Goal: Communication & Community: Answer question/provide support

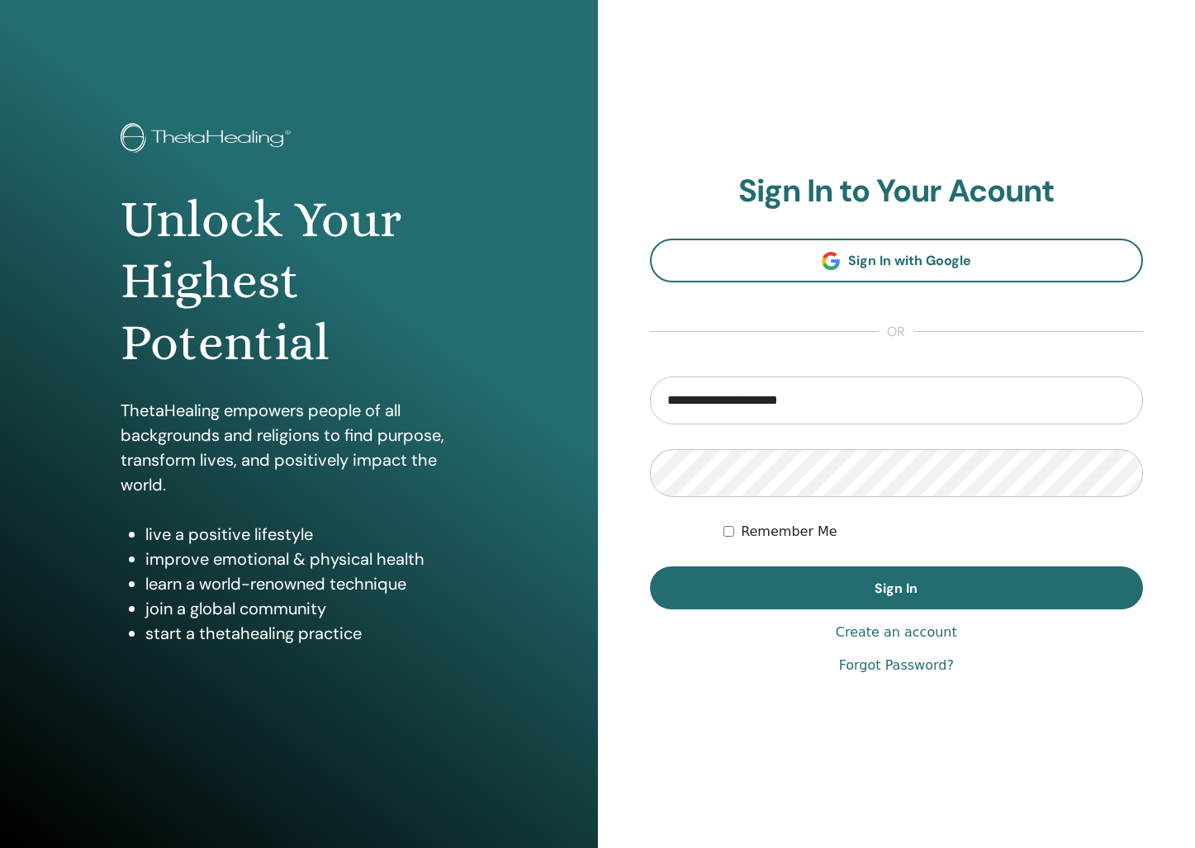
click at [853, 616] on div "**********" at bounding box center [897, 424] width 494 height 503
click at [858, 609] on div "**********" at bounding box center [897, 424] width 494 height 503
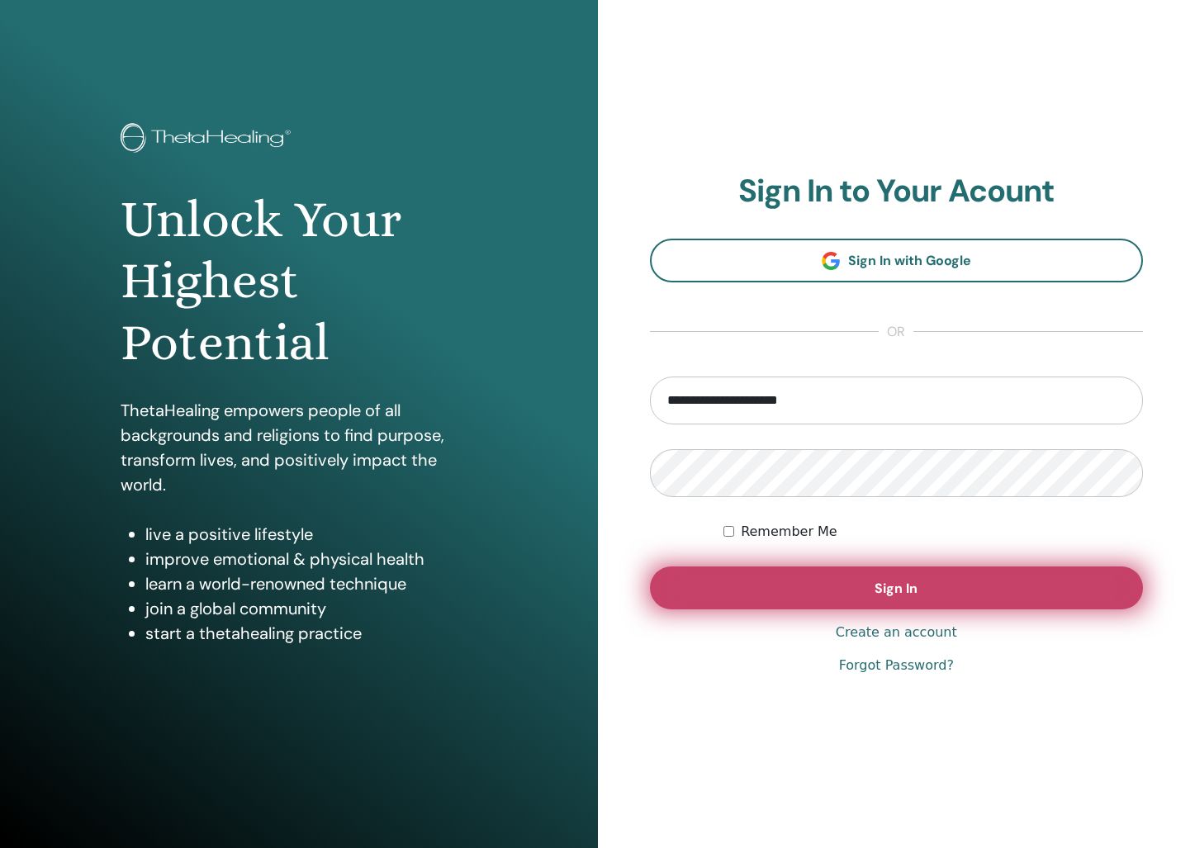
click at [862, 604] on button "Sign In" at bounding box center [897, 587] width 494 height 43
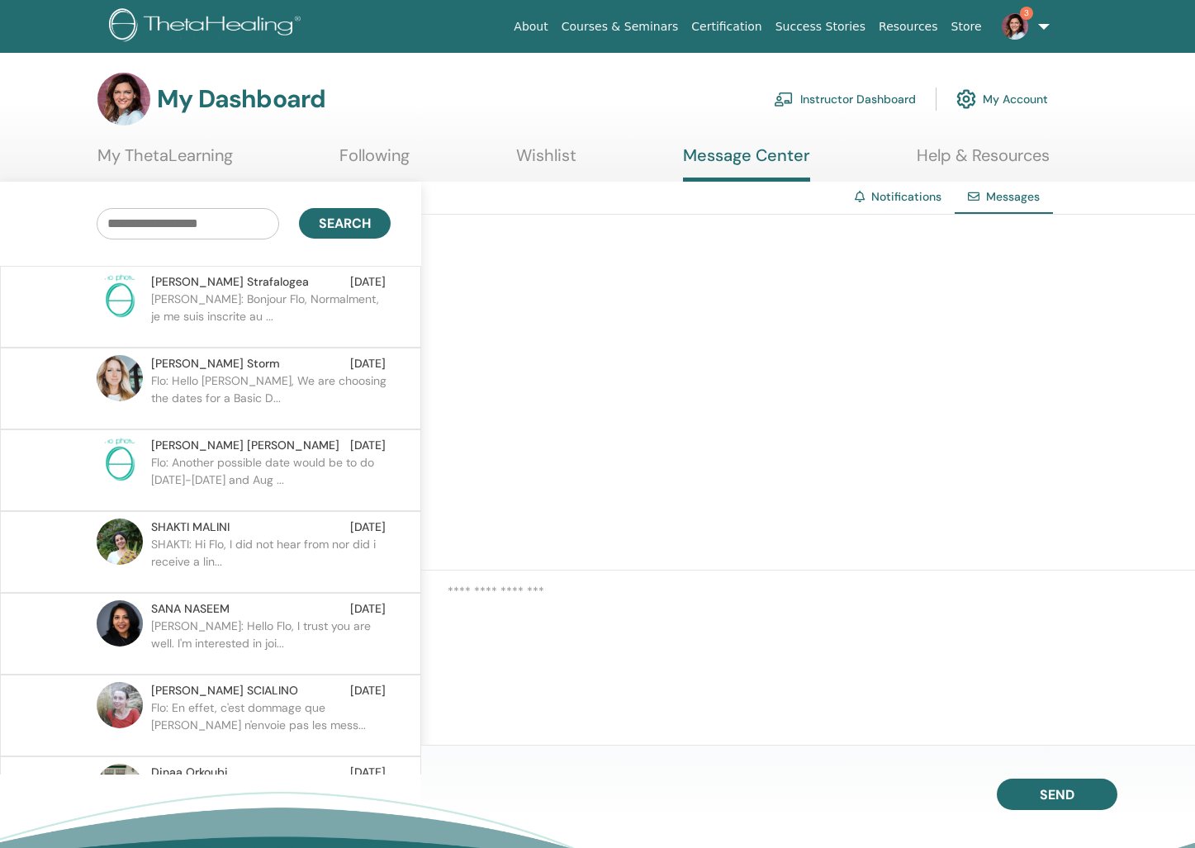
click at [1034, 26] on link "3" at bounding box center [1022, 26] width 68 height 53
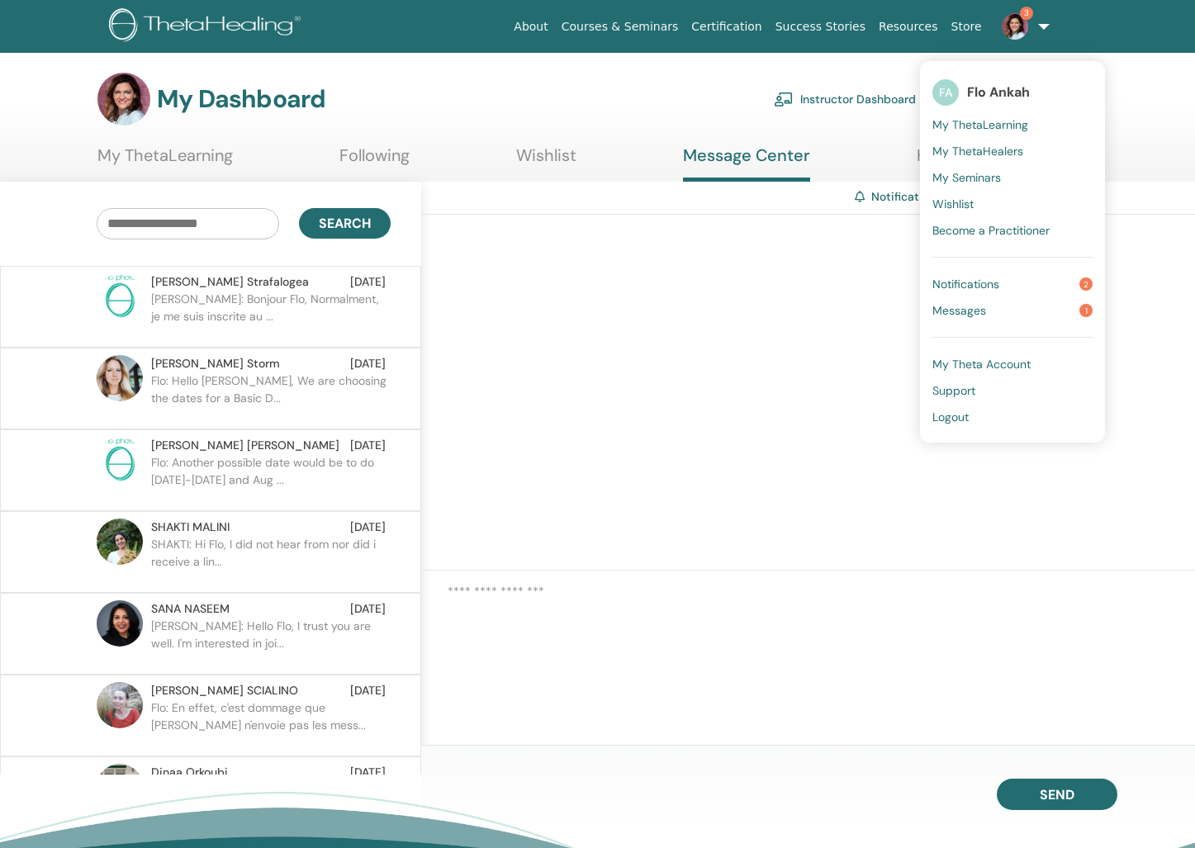
click at [972, 312] on span "Messages" at bounding box center [959, 310] width 54 height 15
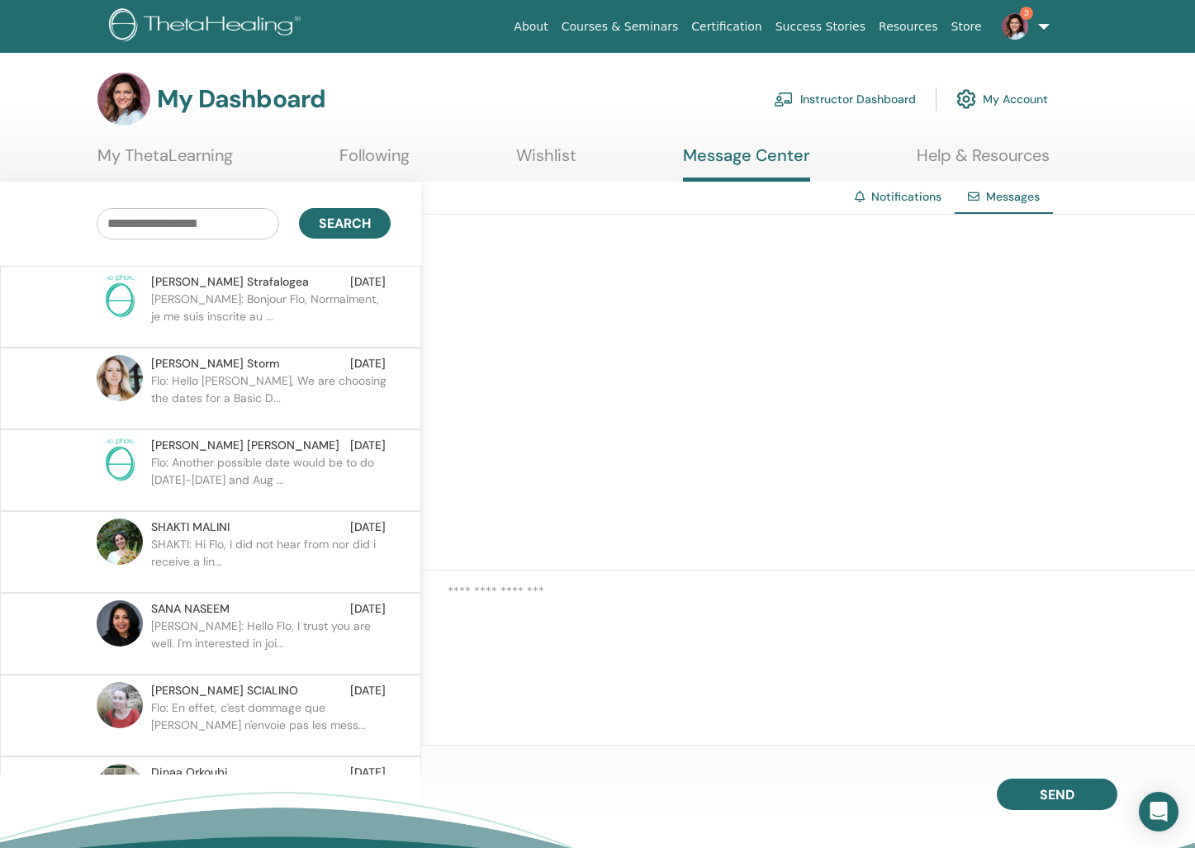
click at [1017, 33] on img at bounding box center [1015, 26] width 26 height 26
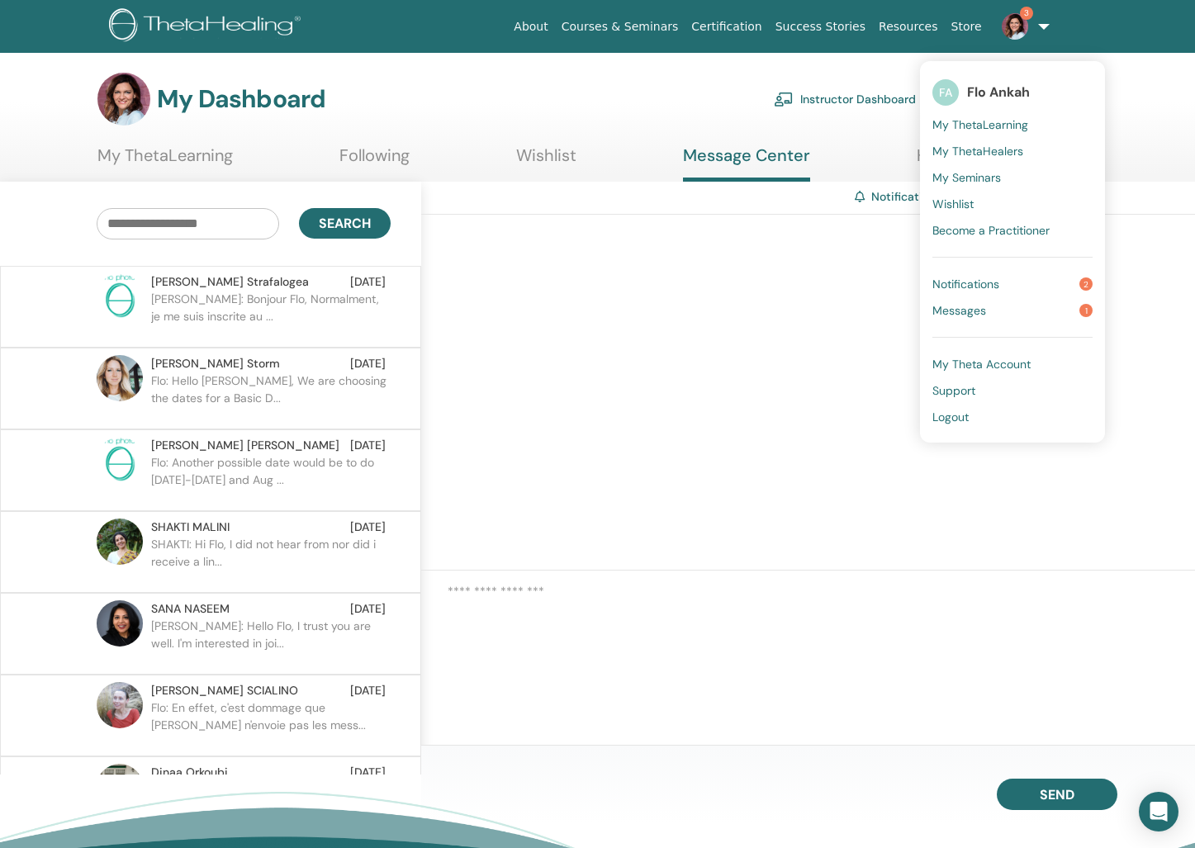
click at [968, 310] on span "Messages" at bounding box center [959, 310] width 54 height 15
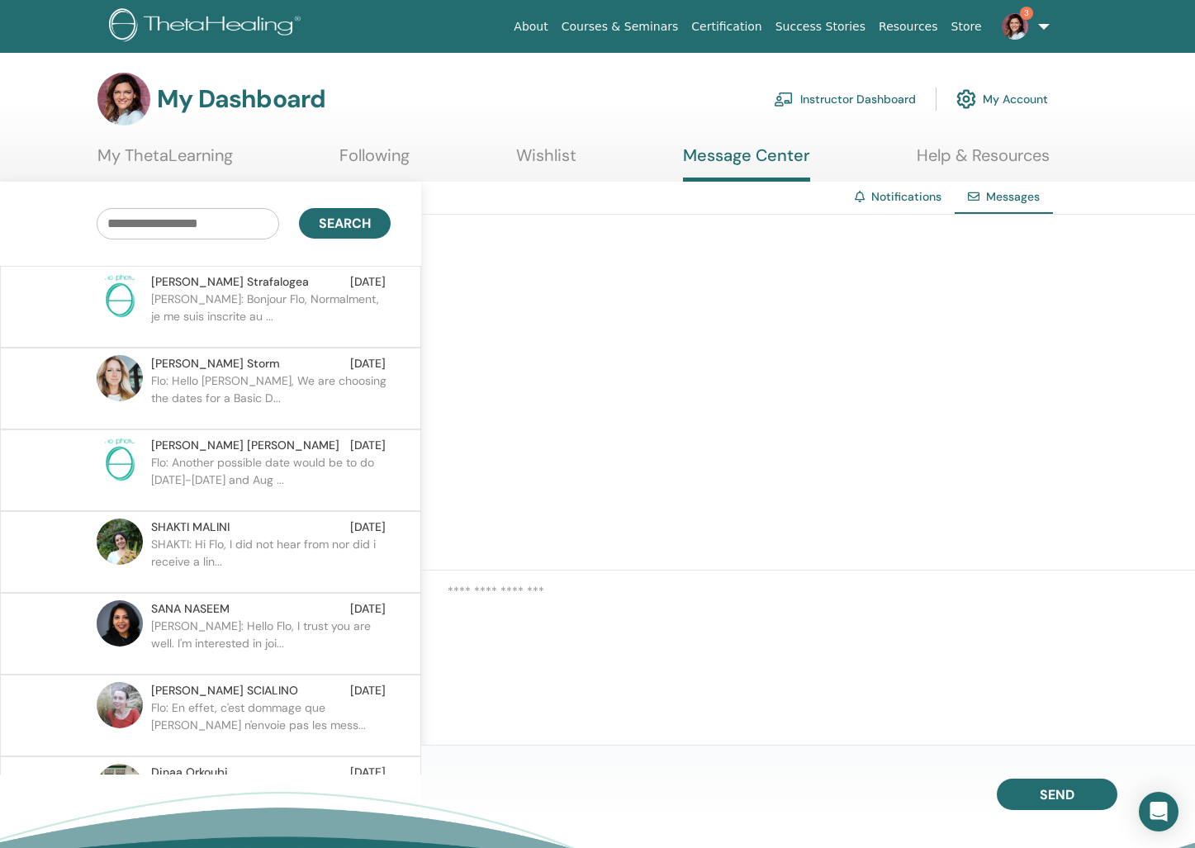
click at [302, 307] on p "[PERSON_NAME]: Bonjour Flo, Normalment, je me suis inscrite au ..." at bounding box center [270, 316] width 239 height 50
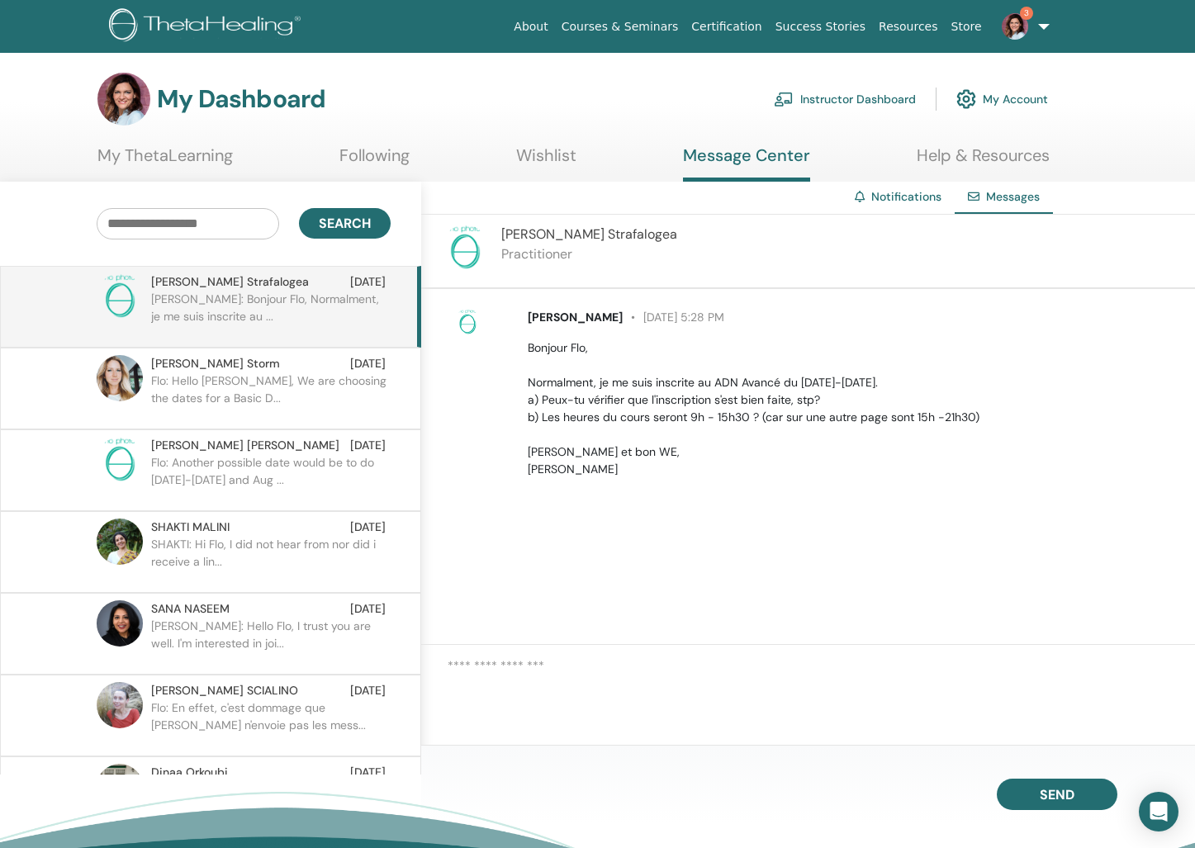
click at [1012, 20] on img at bounding box center [1015, 26] width 26 height 26
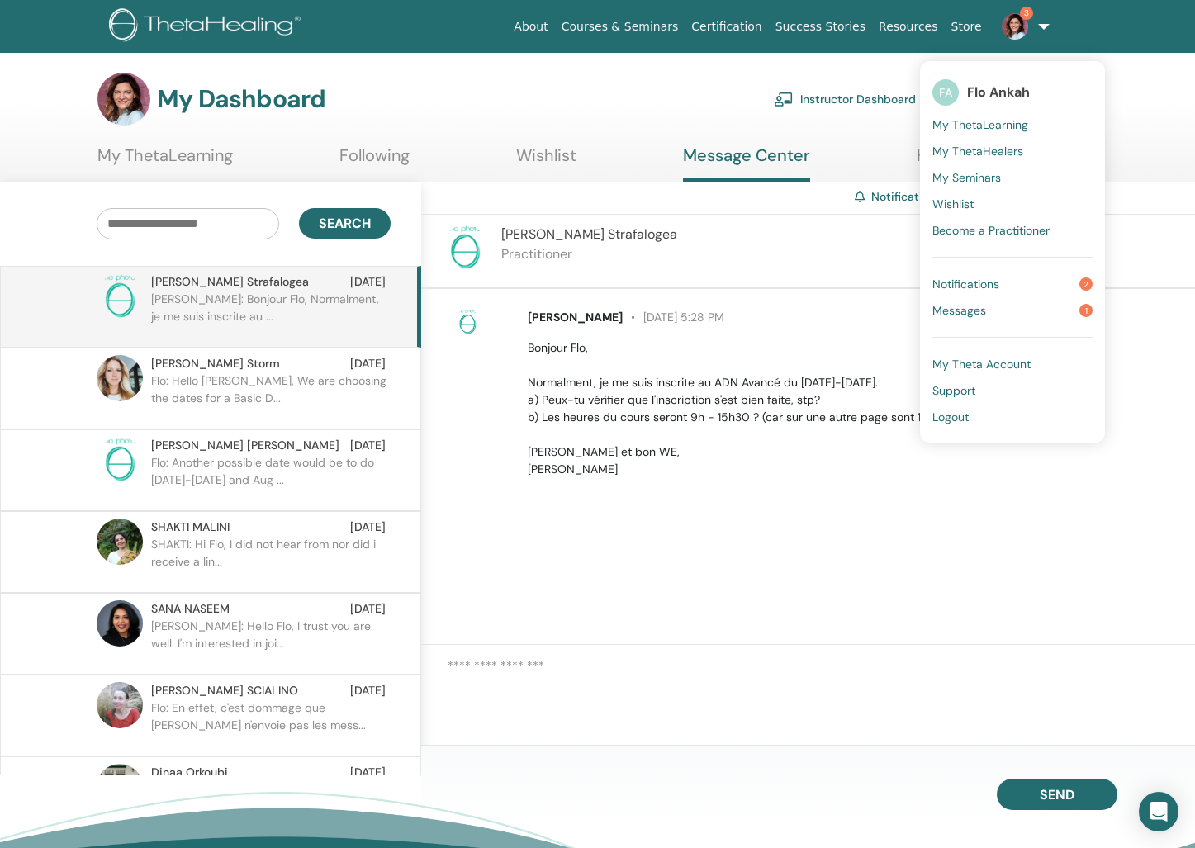
click at [982, 283] on span "Notifications" at bounding box center [965, 284] width 67 height 15
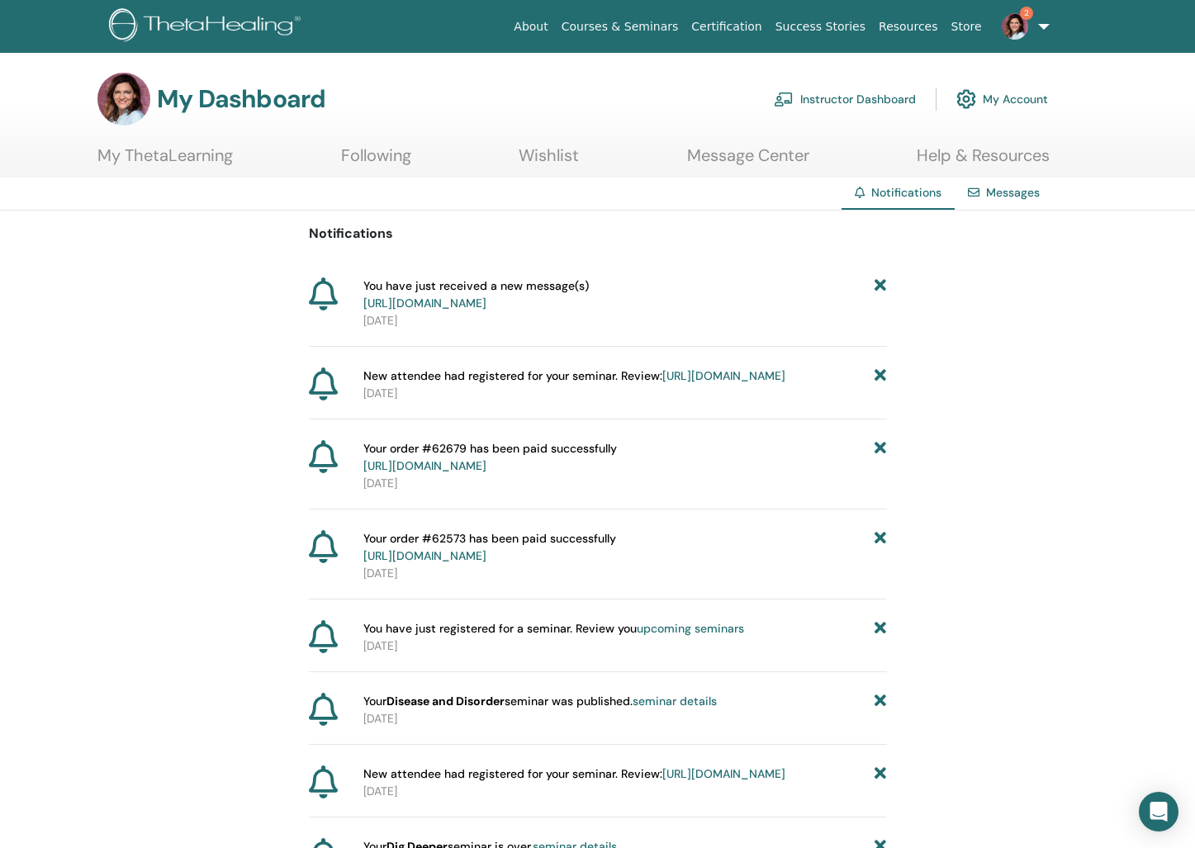
click at [589, 287] on span "You have just received a new message(s) https://member.thetahealing.com/message…" at bounding box center [475, 294] width 225 height 35
click at [486, 307] on link "https://member.thetahealing.com/message-center/messages/61ef8cba-7b3d-4e89-9d5d…" at bounding box center [424, 303] width 123 height 15
